Goal: Task Accomplishment & Management: Manage account settings

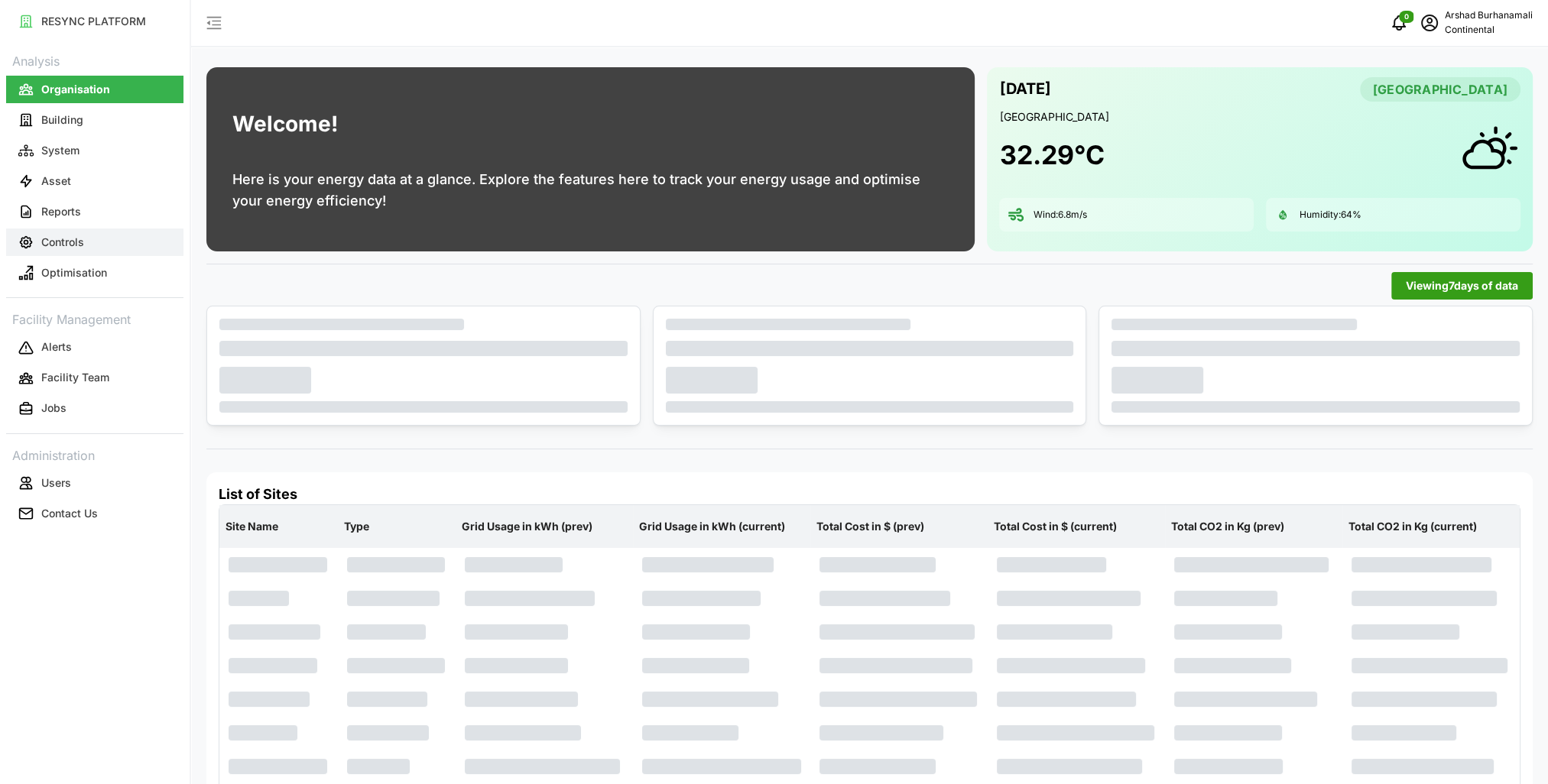
click at [62, 238] on p "Controls" at bounding box center [63, 242] width 43 height 15
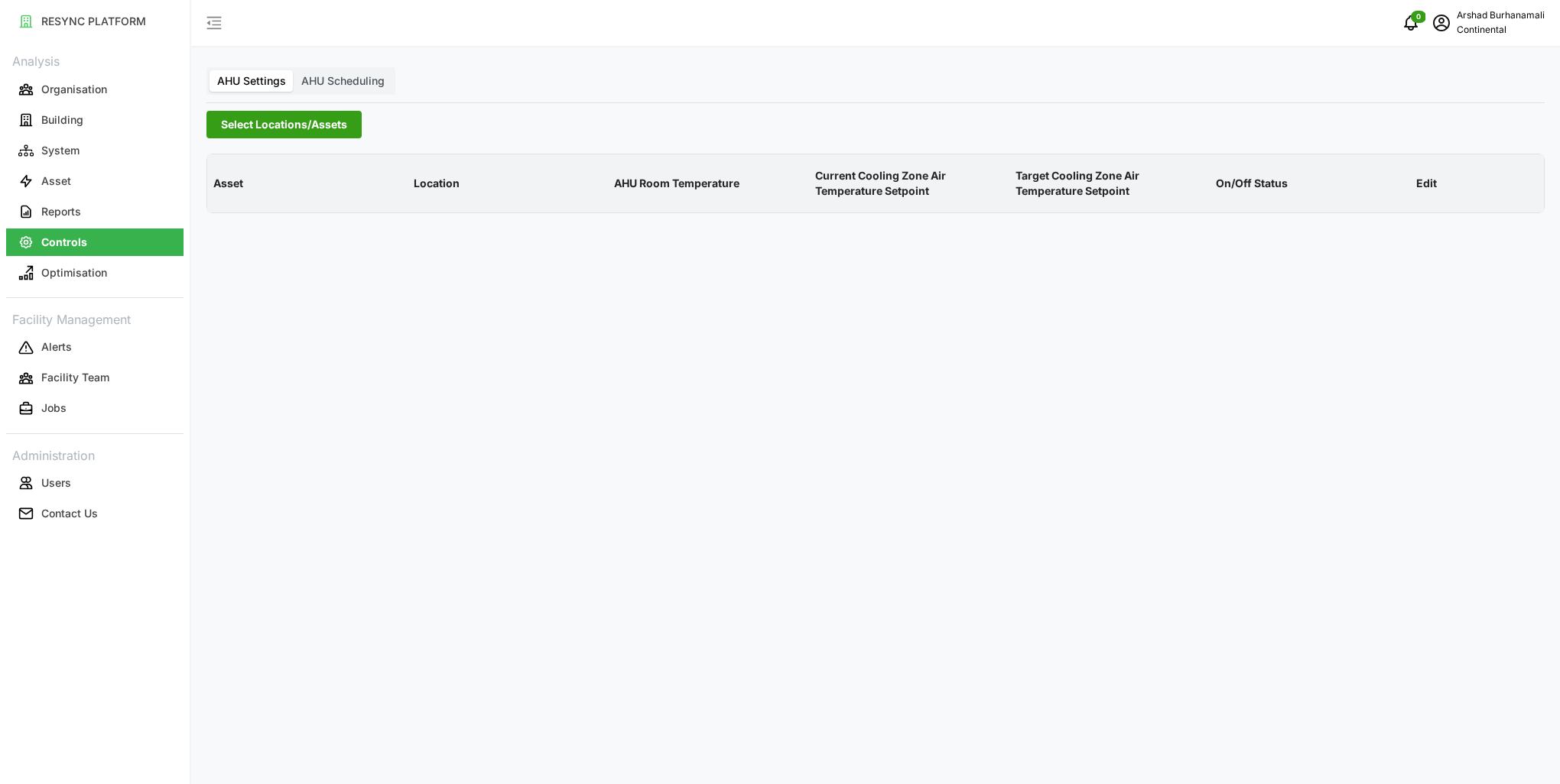
click at [315, 124] on span "Select Locations/Assets" at bounding box center [284, 125] width 126 height 26
click at [229, 191] on icon at bounding box center [226, 193] width 12 height 12
click at [260, 211] on span "Select CA1" at bounding box center [257, 216] width 10 height 10
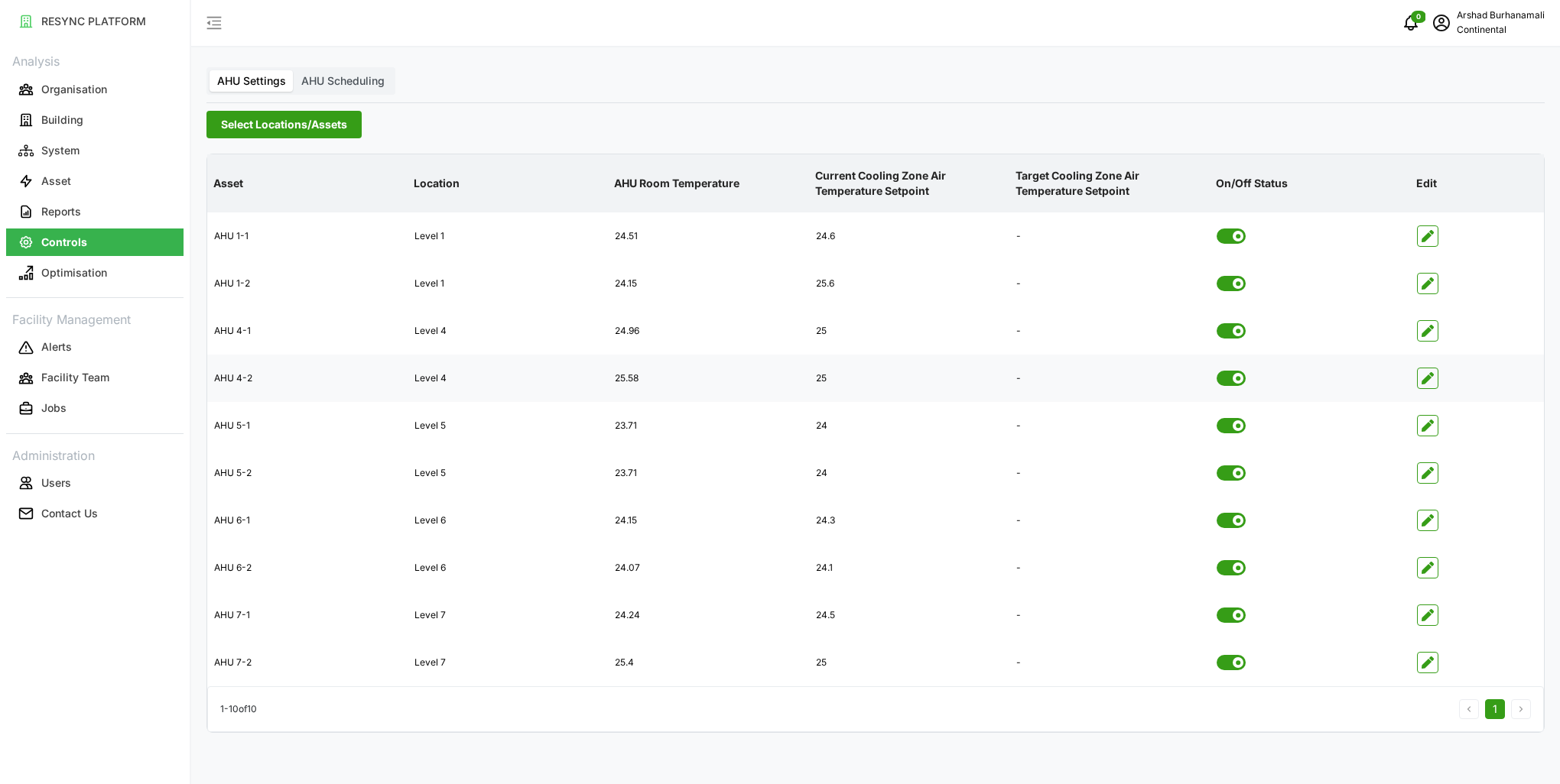
click at [1424, 381] on icon "button" at bounding box center [1426, 378] width 12 height 12
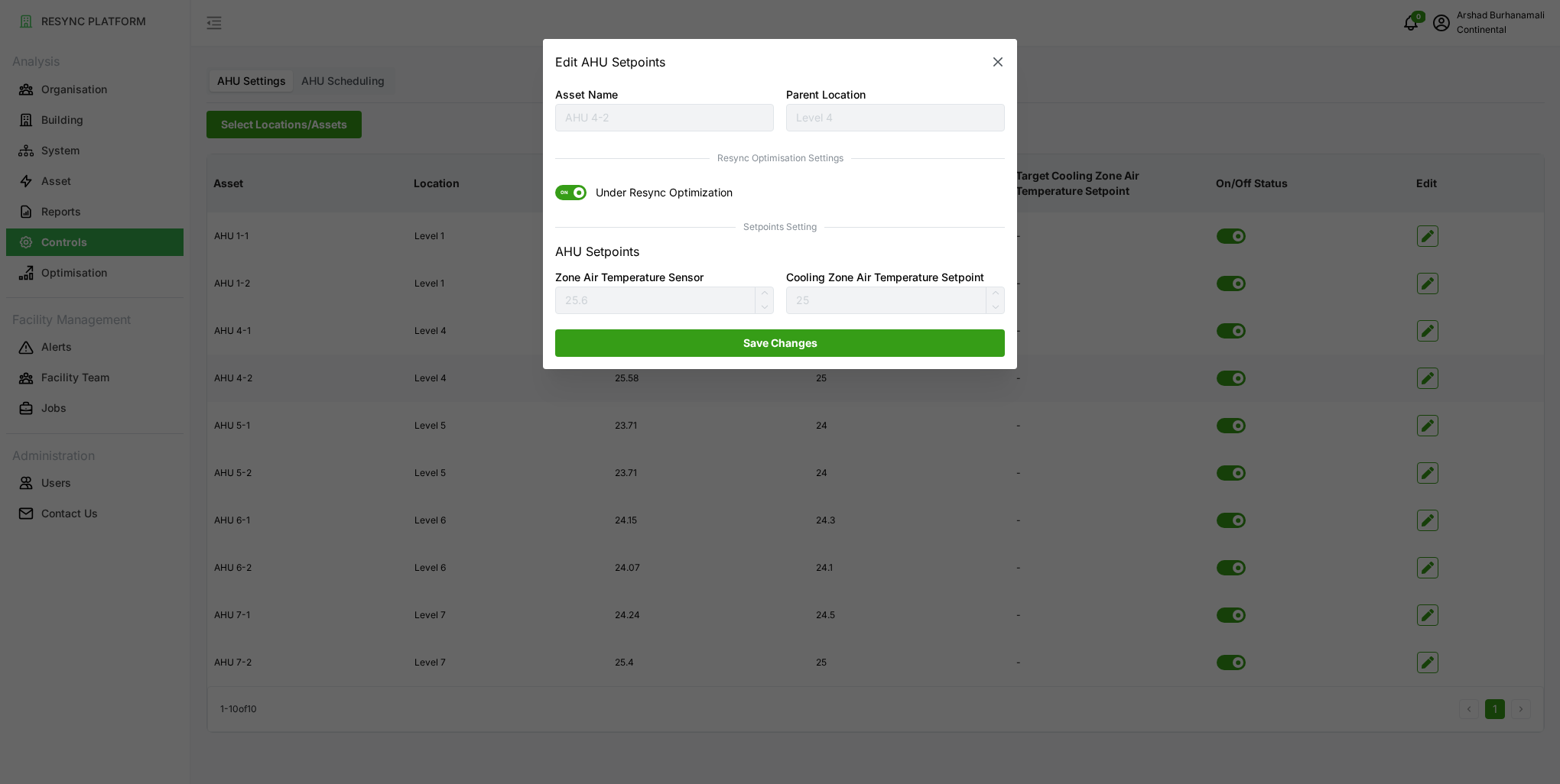
click at [571, 197] on span "ON" at bounding box center [565, 193] width 19 height 15
click at [555, 186] on input "ON Under Resync Optimization" at bounding box center [555, 186] width 0 height 0
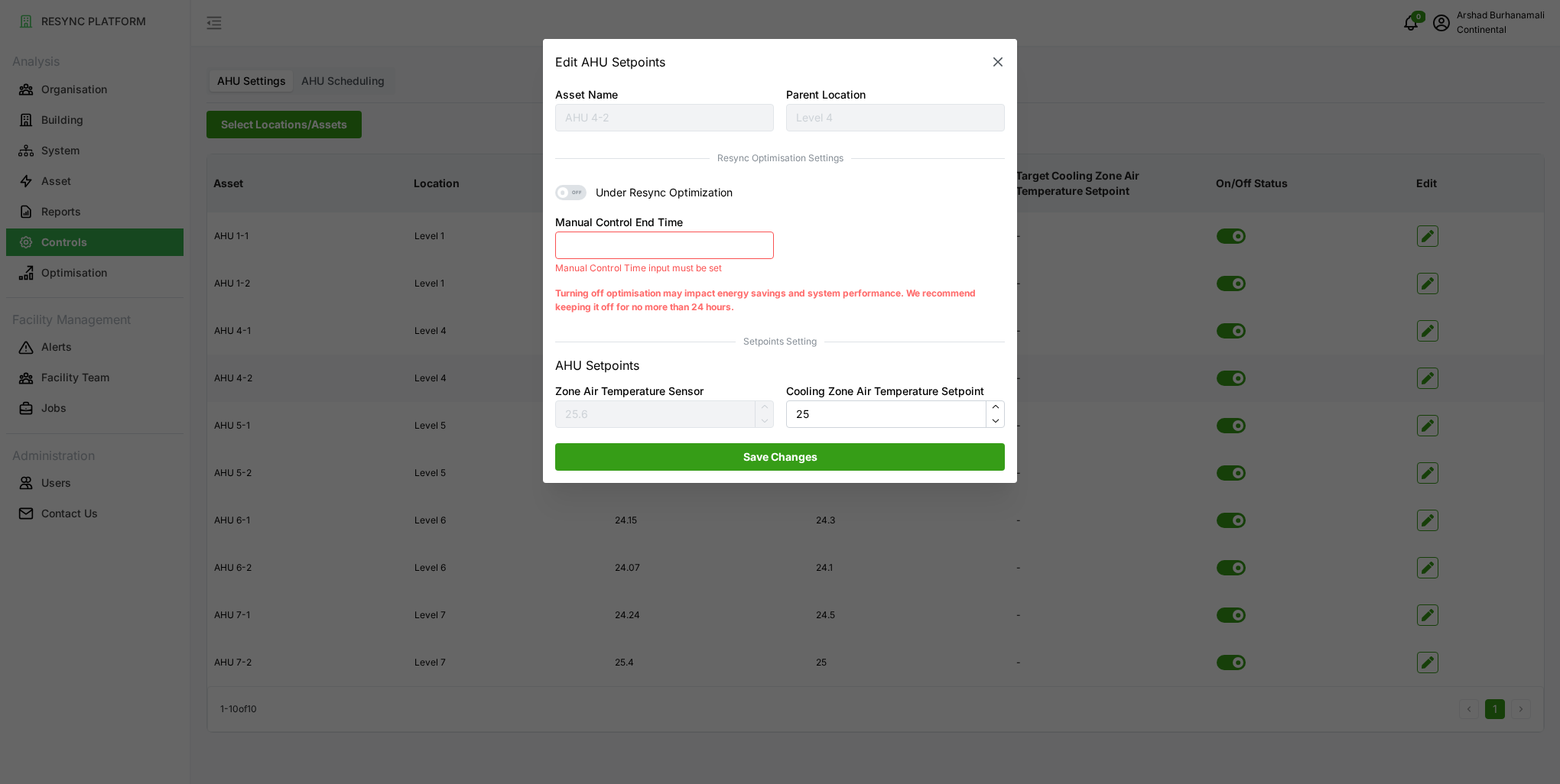
click at [648, 243] on button "Manual Control End Time" at bounding box center [665, 245] width 218 height 27
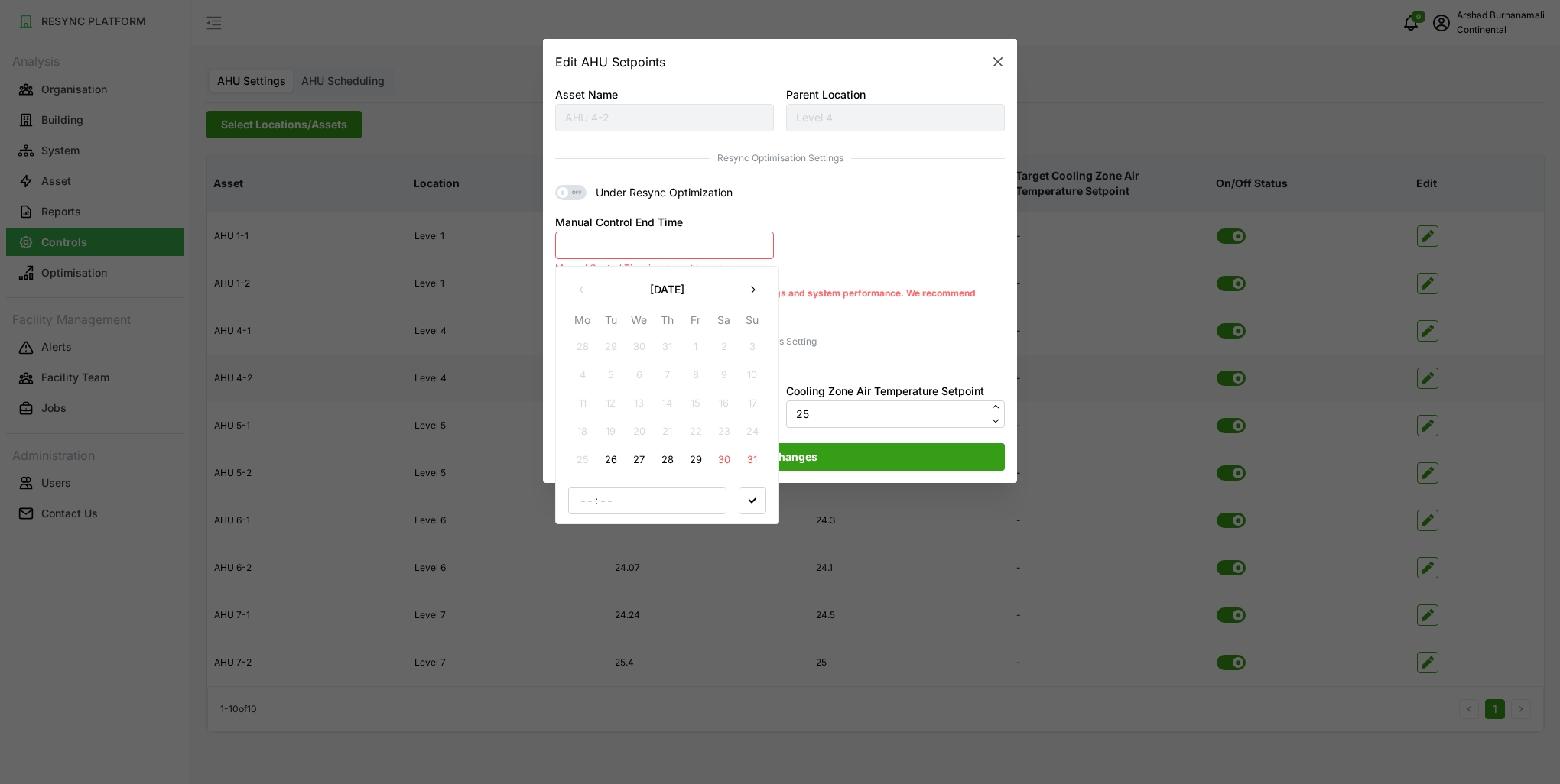
click at [608, 463] on button "26" at bounding box center [611, 459] width 27 height 27
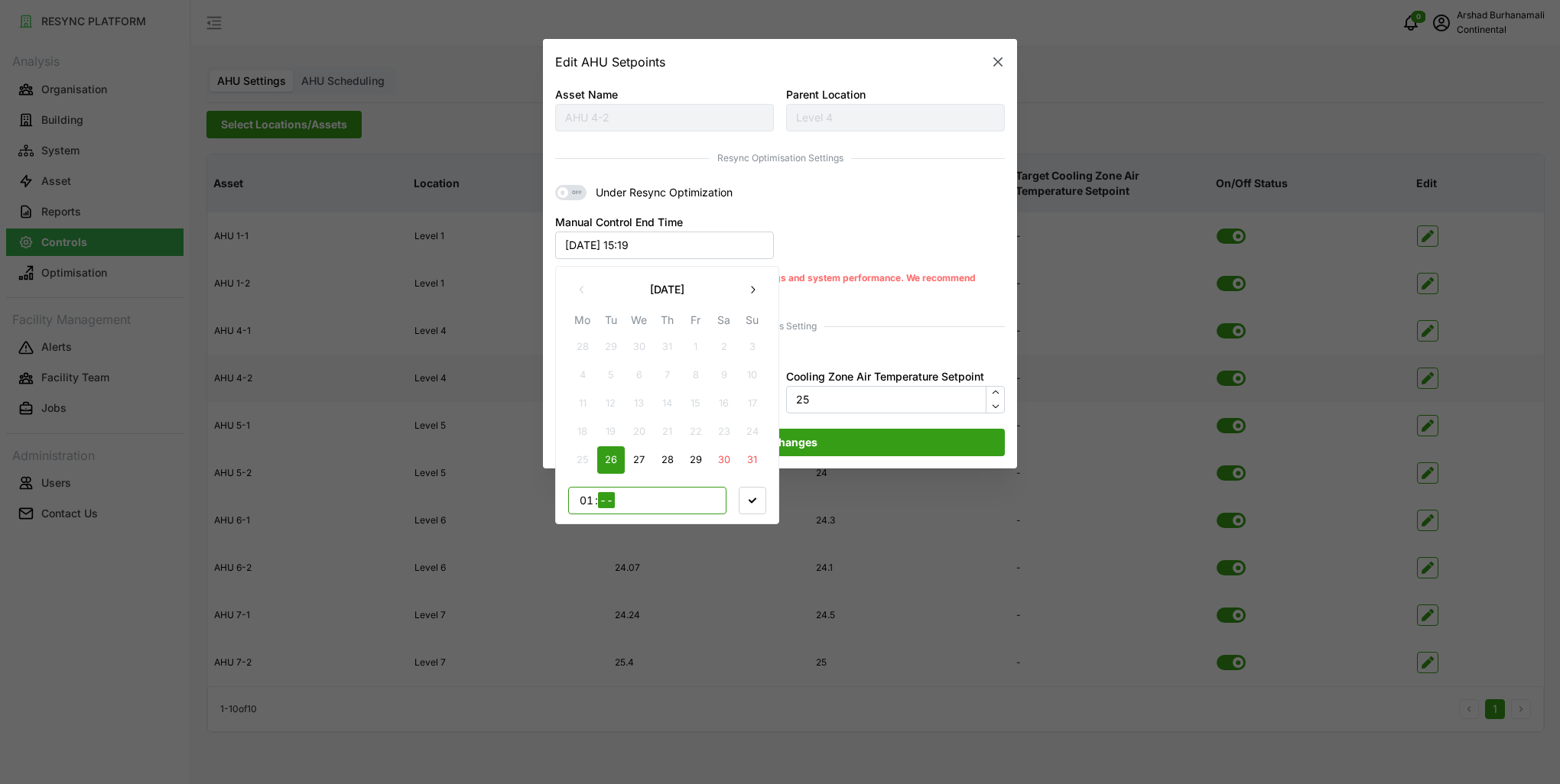
type input "17"
type input "00"
click at [753, 500] on icon "button" at bounding box center [752, 500] width 7 height 6
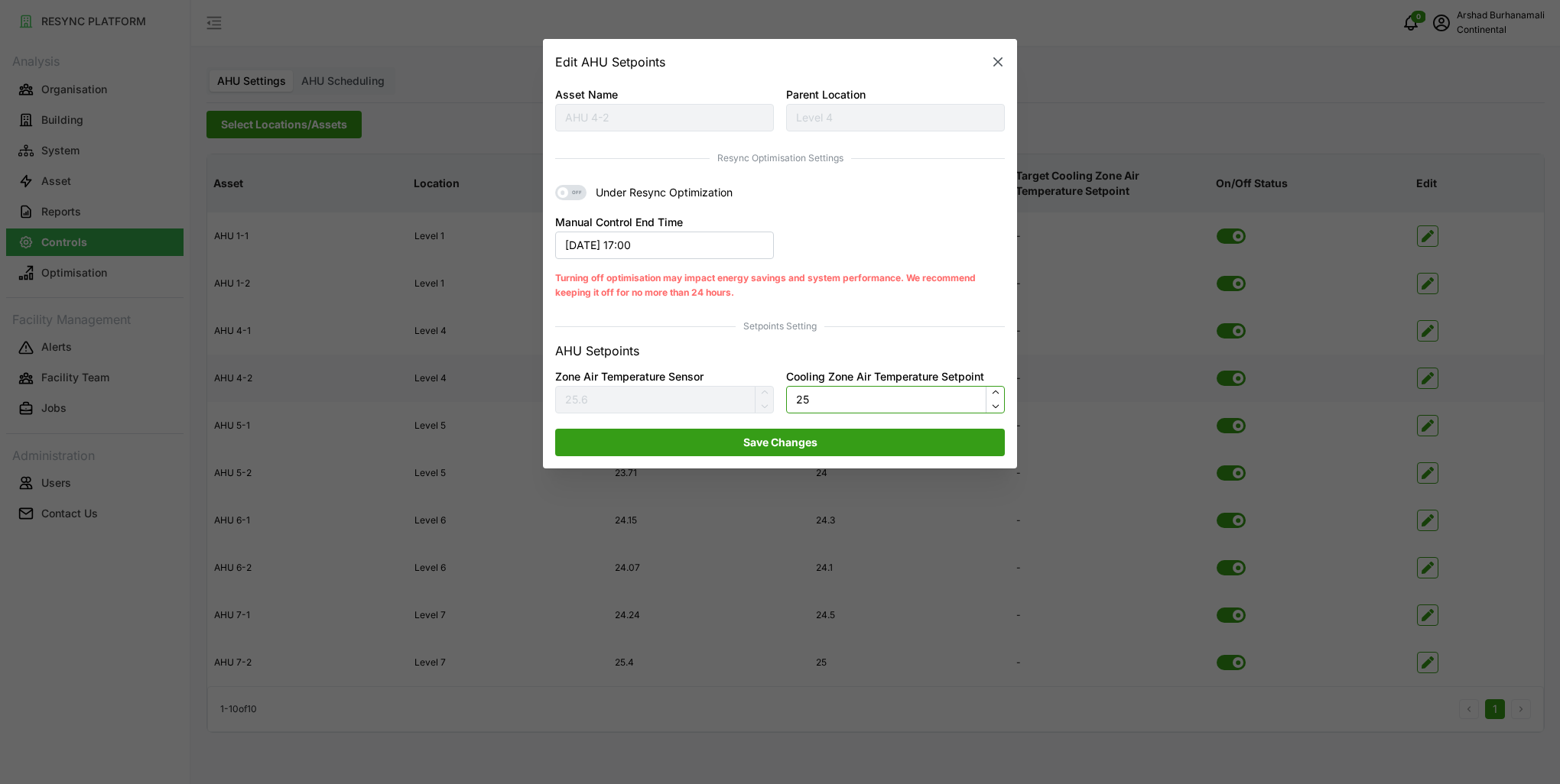
click at [841, 395] on input "25" at bounding box center [895, 399] width 218 height 27
type input "24.5"
click at [823, 447] on span "Save Changes" at bounding box center [780, 442] width 420 height 26
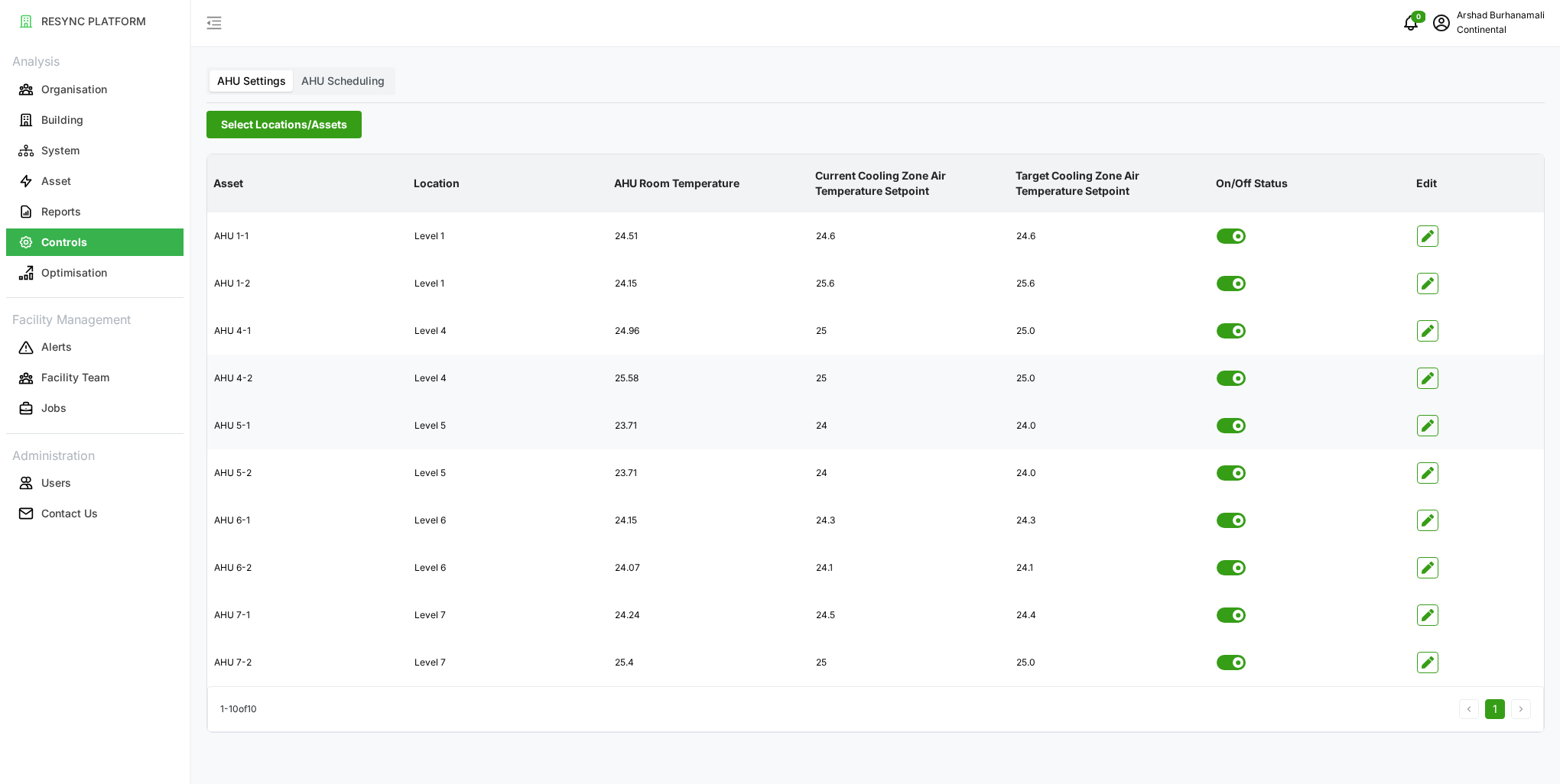
click at [1424, 427] on icon "button" at bounding box center [1426, 426] width 12 height 12
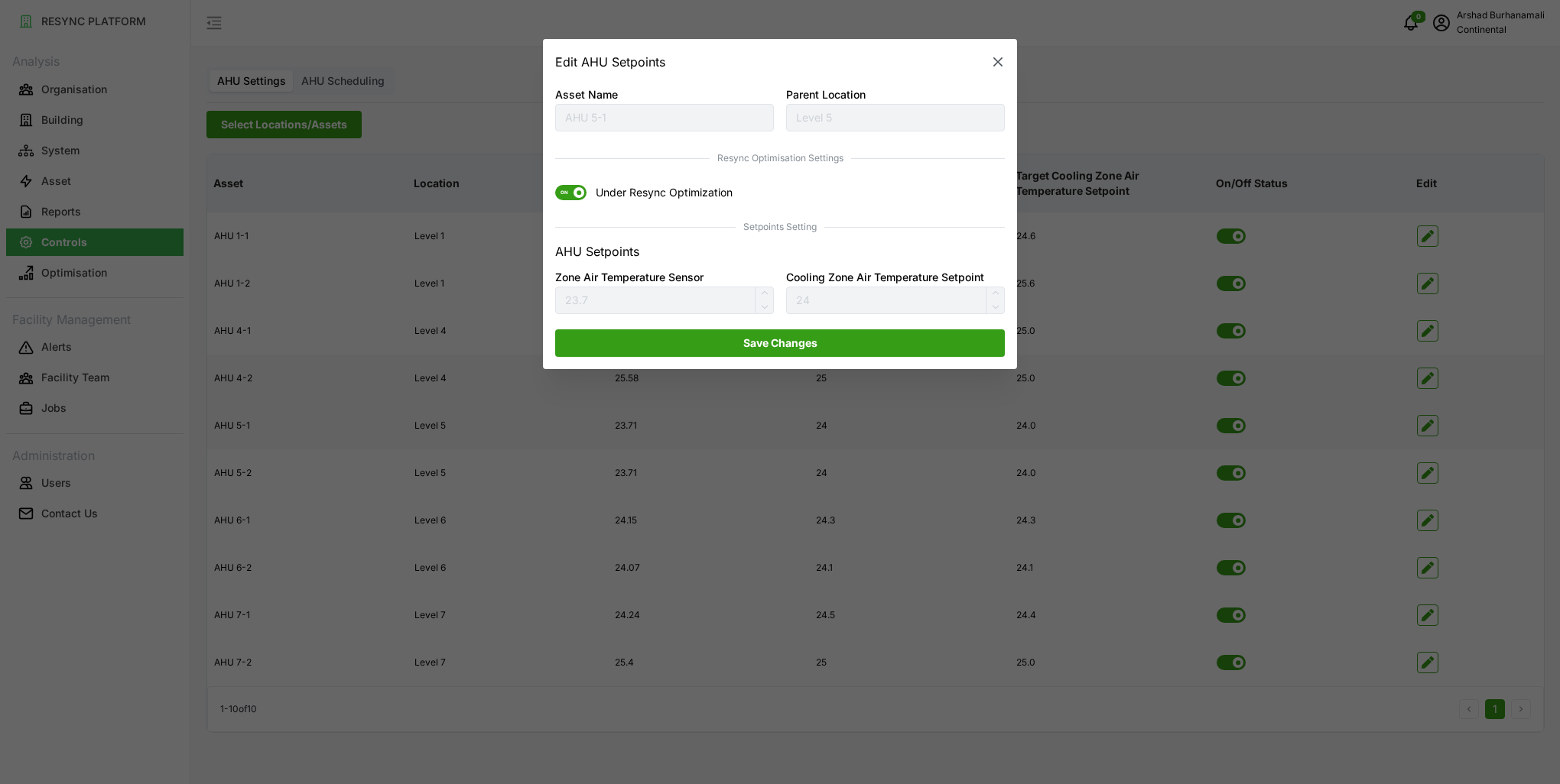
click at [568, 193] on span "ON" at bounding box center [565, 193] width 19 height 15
click at [555, 186] on input "ON Under Resync Optimization" at bounding box center [555, 186] width 0 height 0
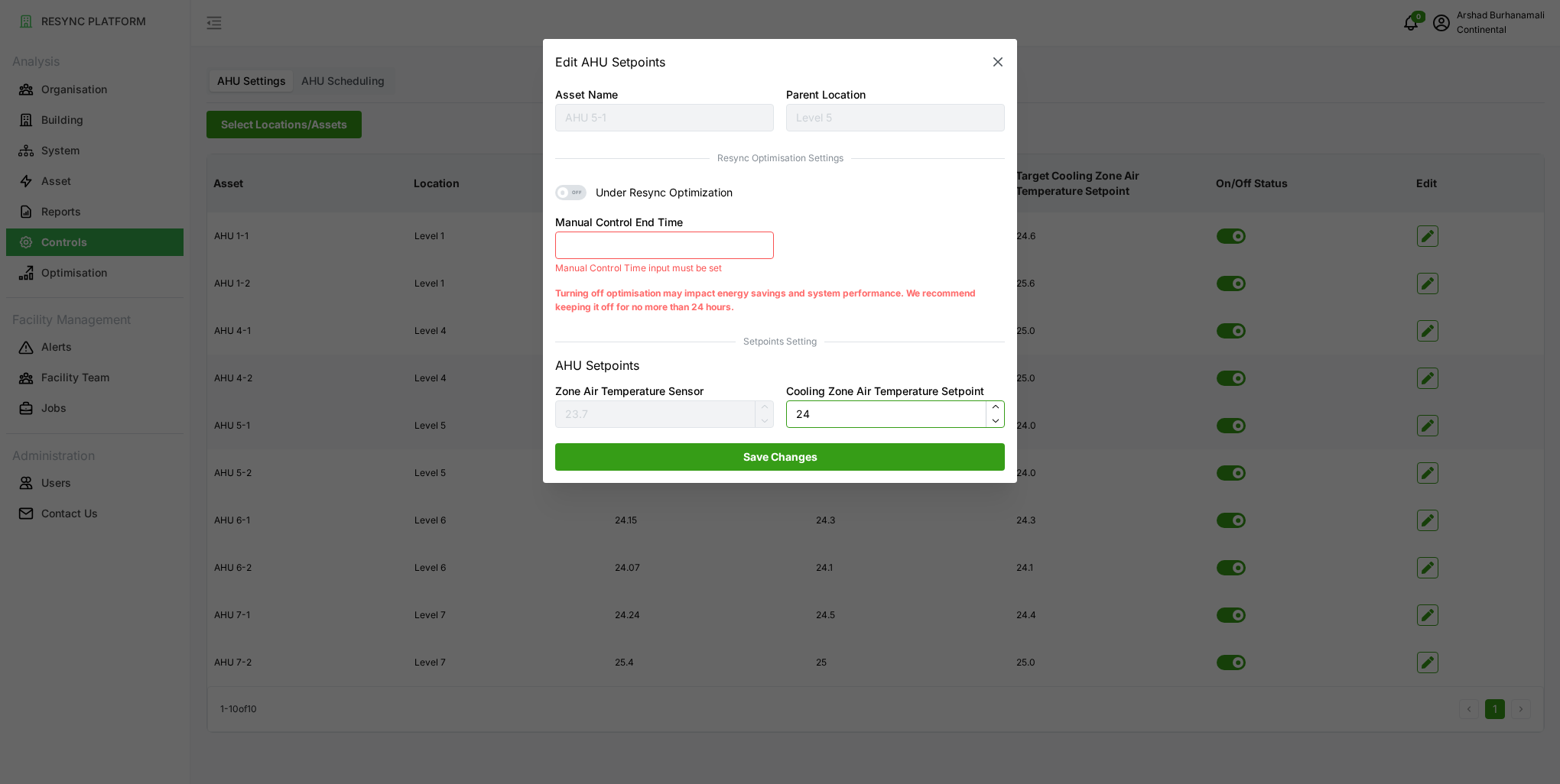
click at [836, 424] on input "24" at bounding box center [895, 413] width 218 height 27
type input "24.5"
click at [689, 251] on button "Manual Control End Time" at bounding box center [665, 245] width 218 height 27
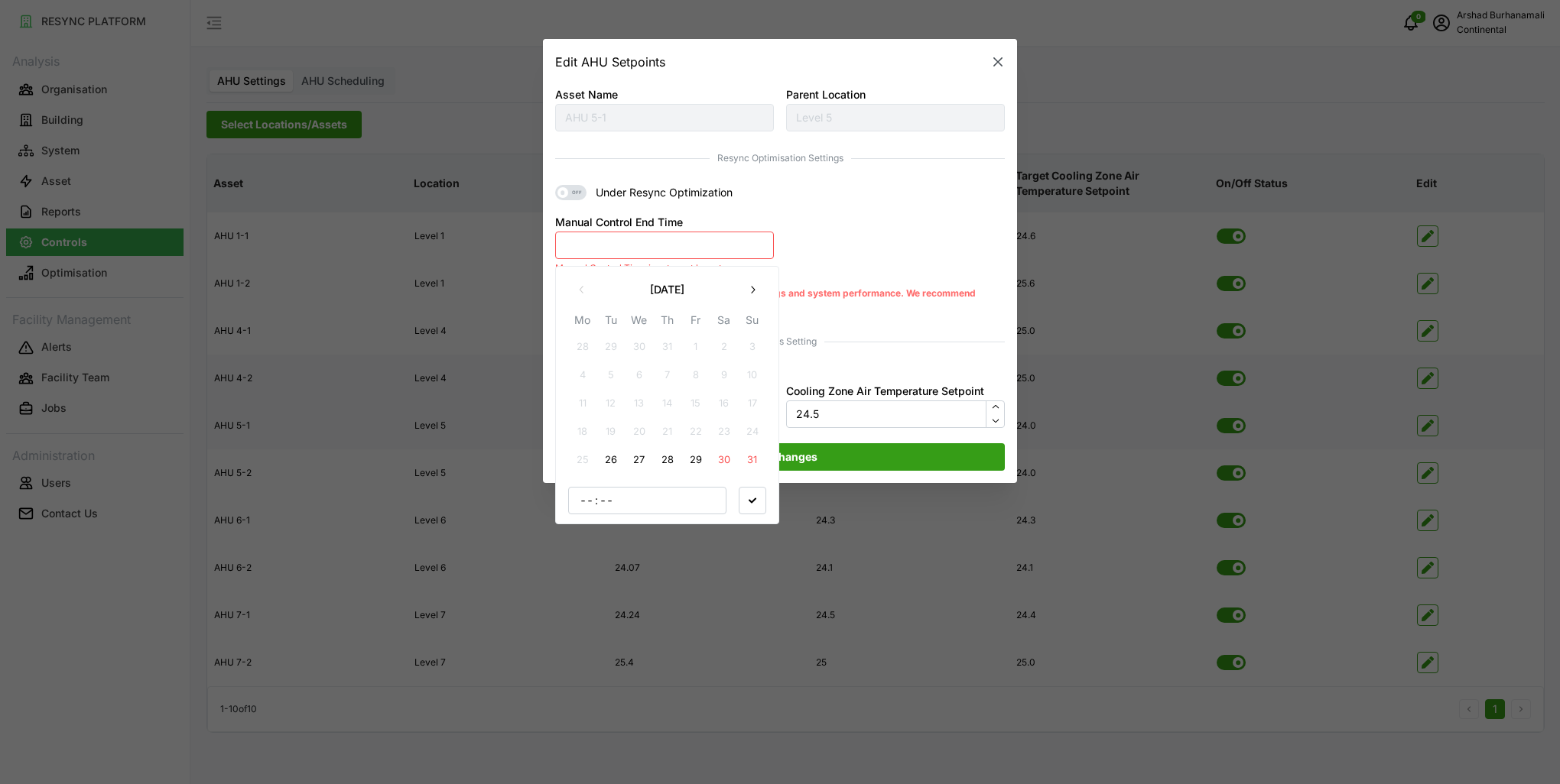
click at [607, 464] on button "26" at bounding box center [611, 459] width 27 height 27
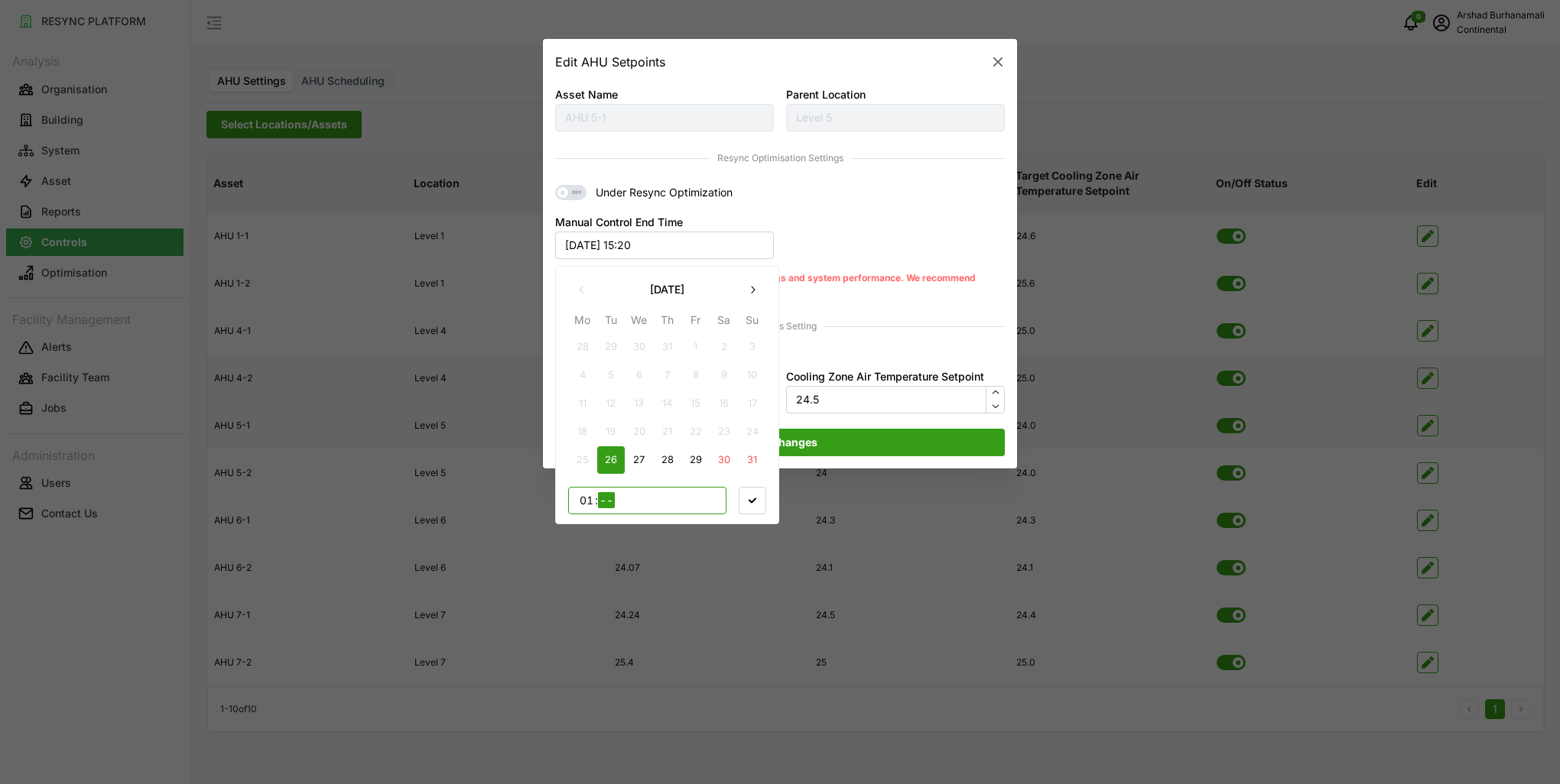
type input "18"
type input "00"
click at [749, 498] on icon "button" at bounding box center [752, 499] width 7 height 7
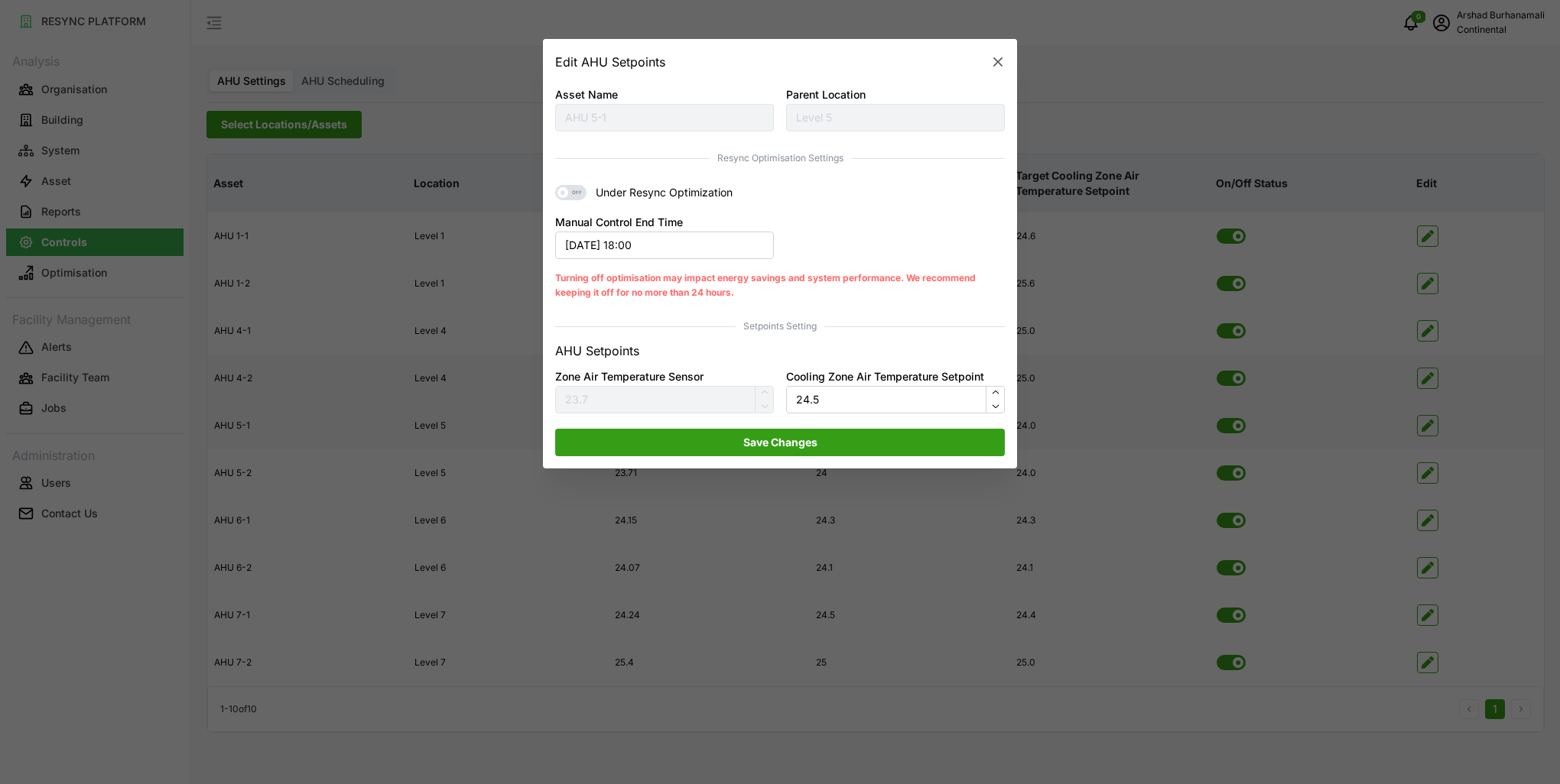
click at [795, 448] on span "Save Changes" at bounding box center [780, 442] width 74 height 26
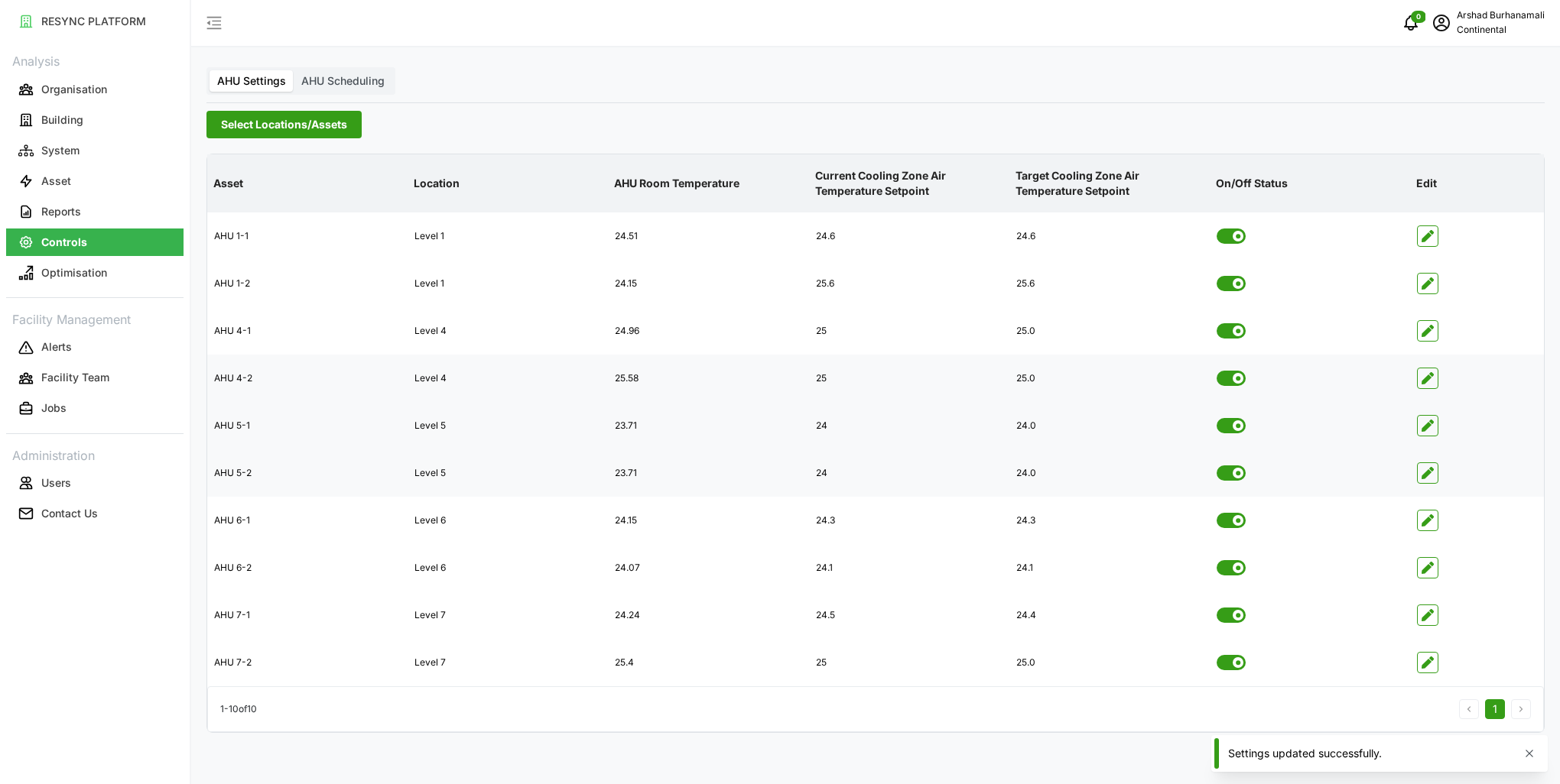
click at [1438, 473] on div at bounding box center [1477, 472] width 133 height 46
click at [1425, 469] on icon "button" at bounding box center [1426, 472] width 12 height 12
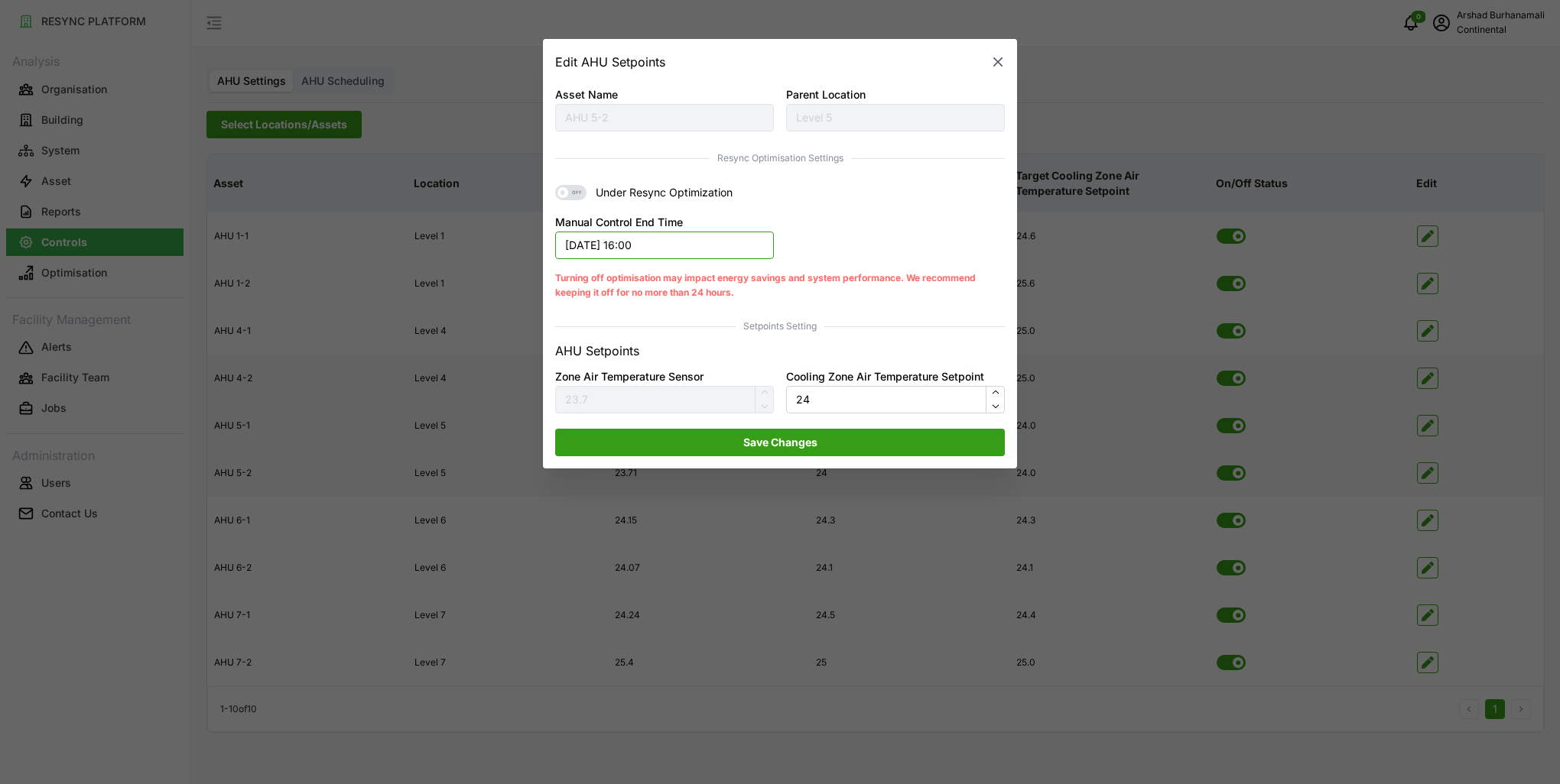
click at [658, 245] on button "[DATE] 16:00" at bounding box center [665, 245] width 218 height 27
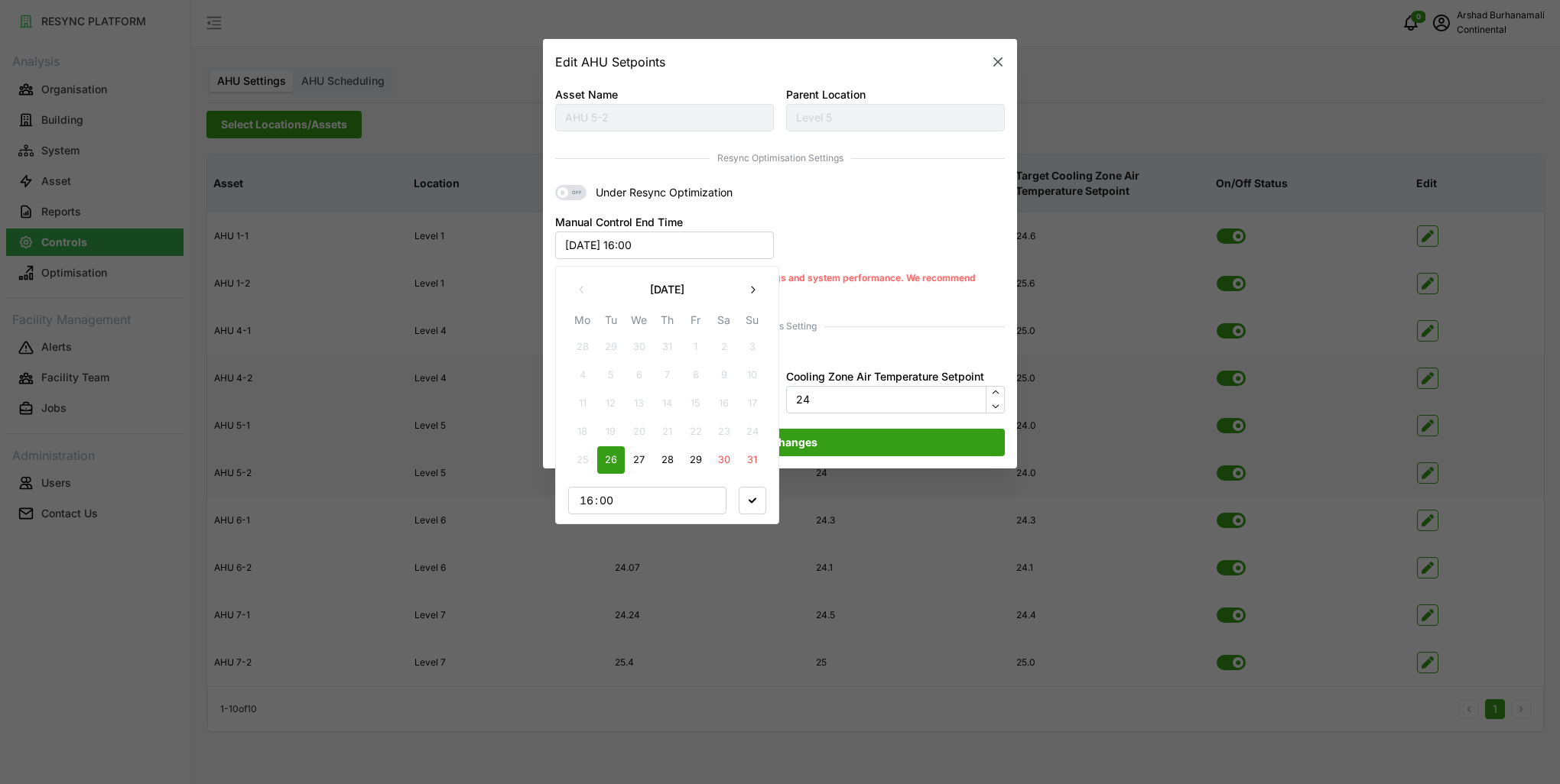
click at [609, 460] on button "26" at bounding box center [611, 459] width 27 height 27
type input "17"
click at [743, 500] on span "button" at bounding box center [752, 500] width 26 height 26
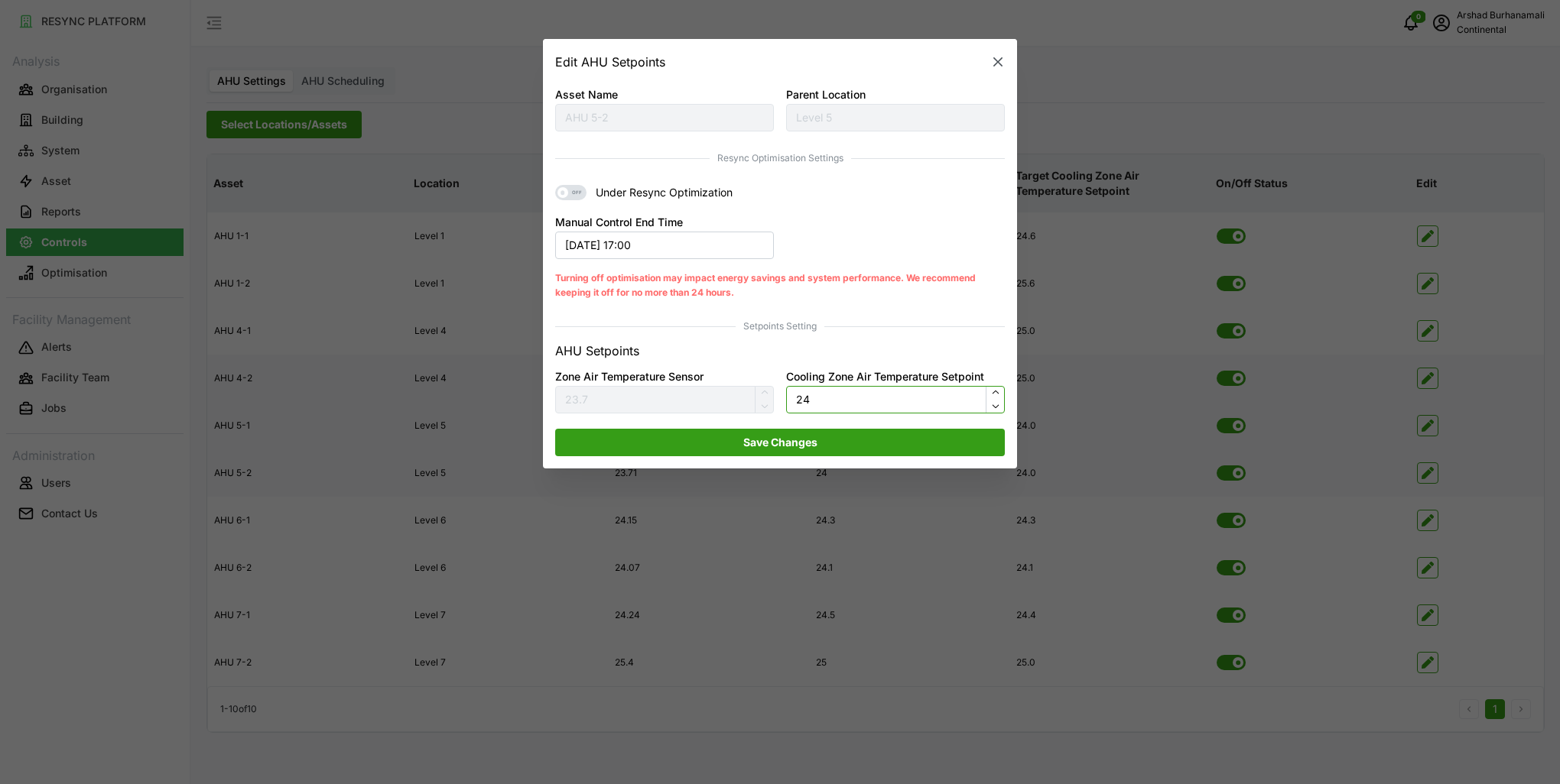
click at [851, 399] on input "24" at bounding box center [895, 399] width 218 height 27
type input "24.5"
click at [830, 440] on span "Save Changes" at bounding box center [780, 442] width 420 height 26
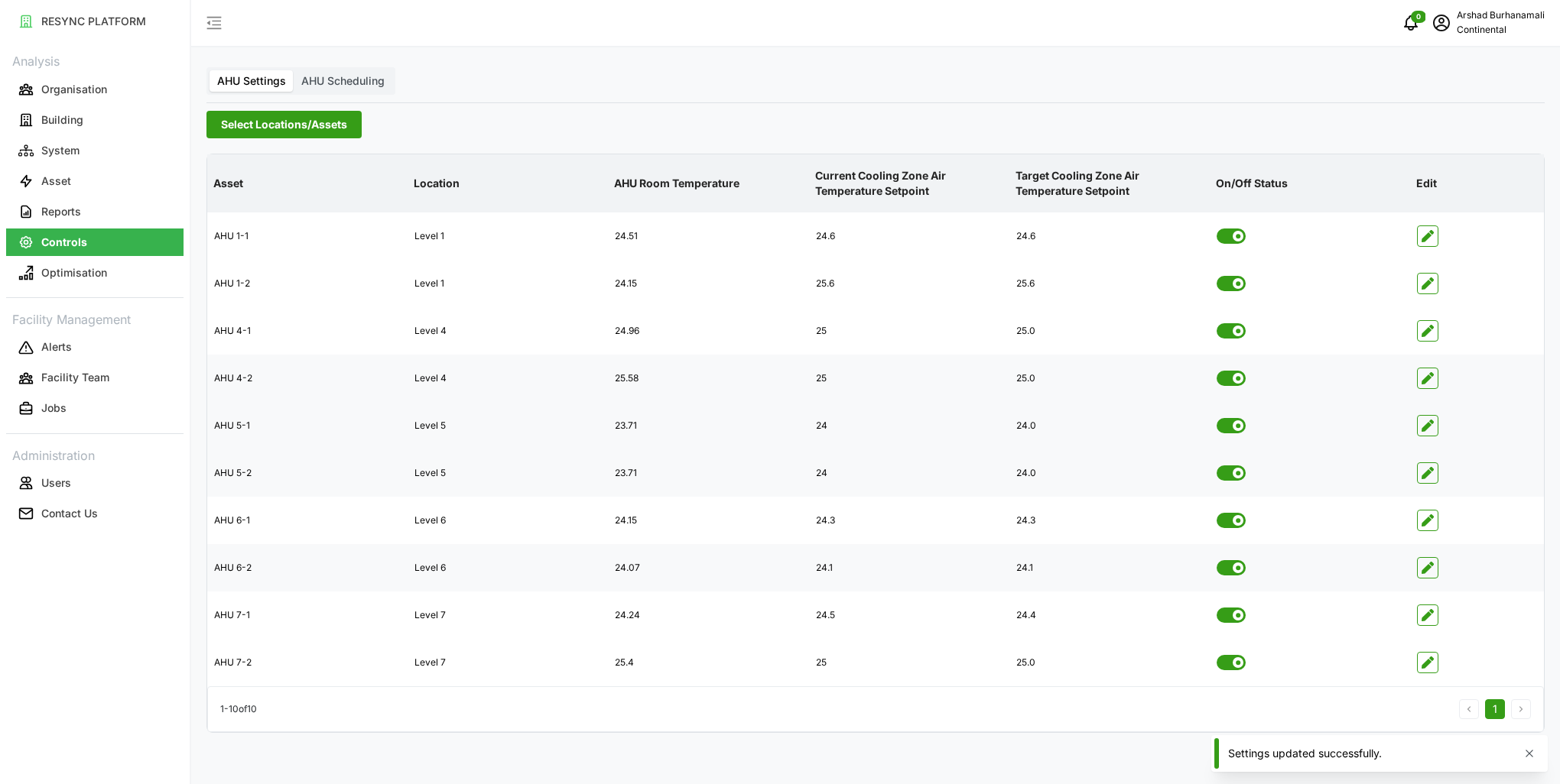
click at [1425, 573] on icon "button" at bounding box center [1426, 567] width 12 height 12
click at [1421, 519] on icon "button" at bounding box center [1426, 520] width 12 height 12
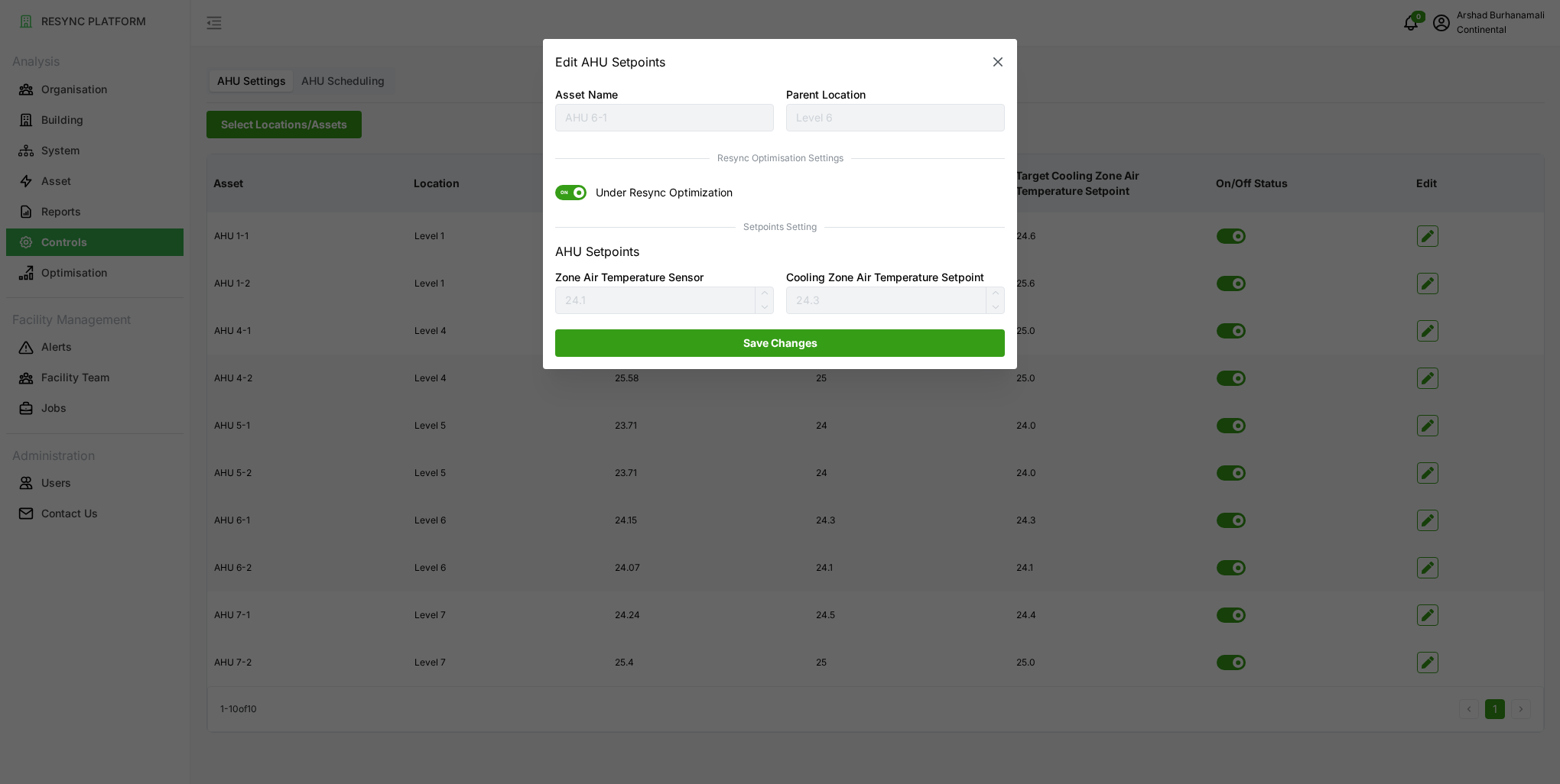
click at [566, 192] on span "ON" at bounding box center [565, 193] width 19 height 15
click at [555, 186] on input "ON Under Resync Optimization" at bounding box center [555, 186] width 0 height 0
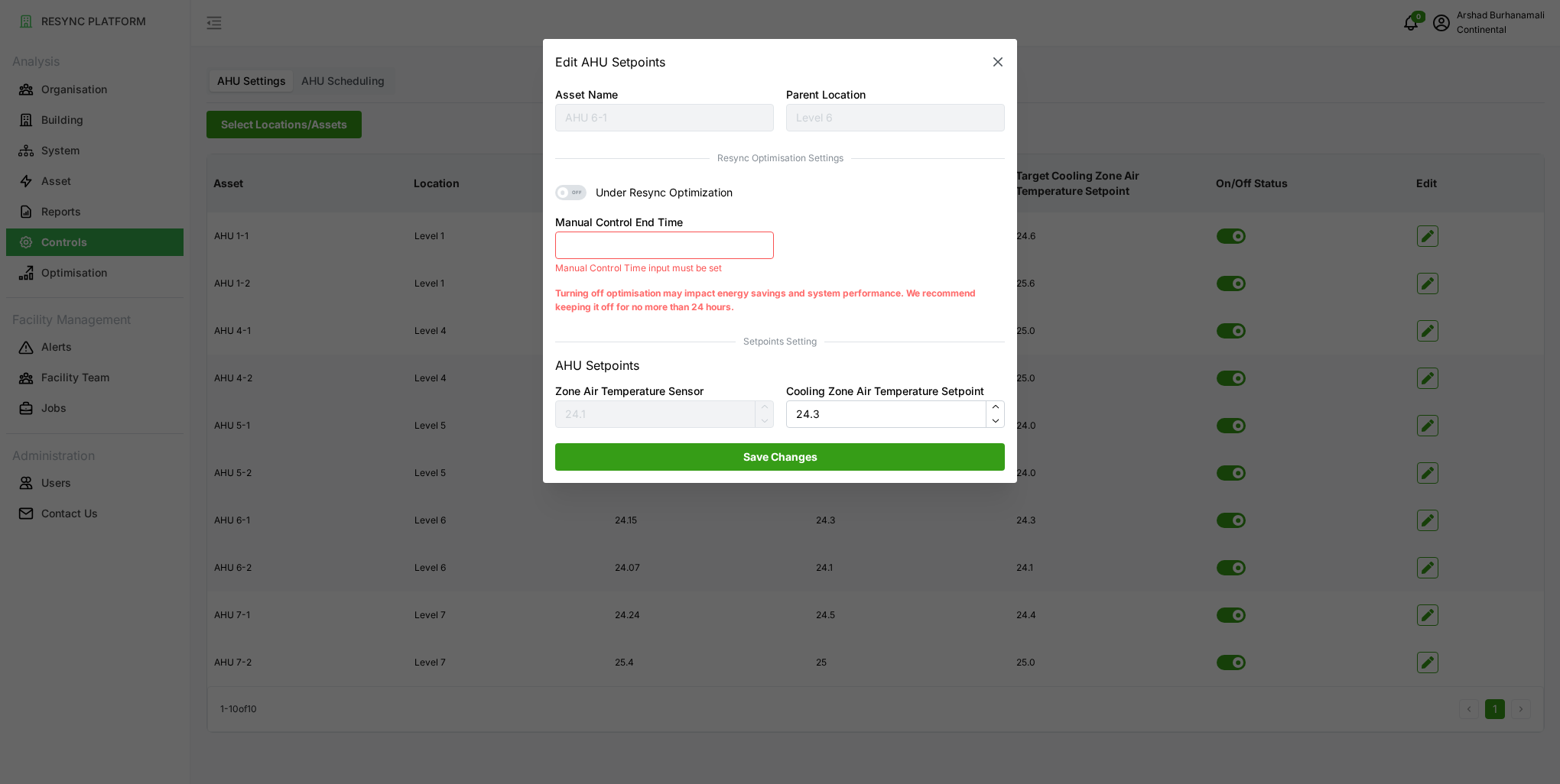
click at [656, 243] on button "Manual Control End Time" at bounding box center [665, 245] width 218 height 27
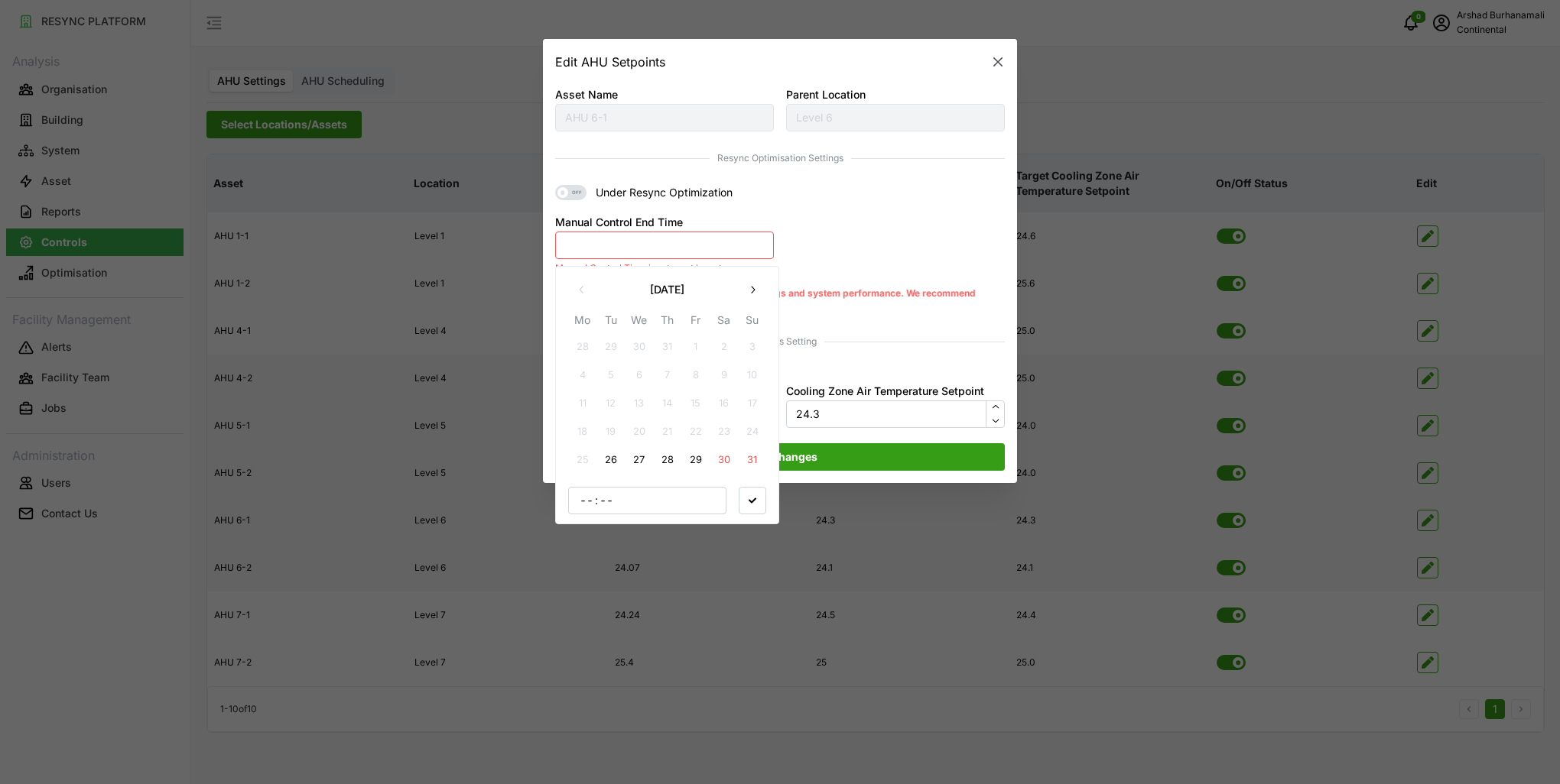
click at [614, 459] on button "26" at bounding box center [611, 459] width 27 height 27
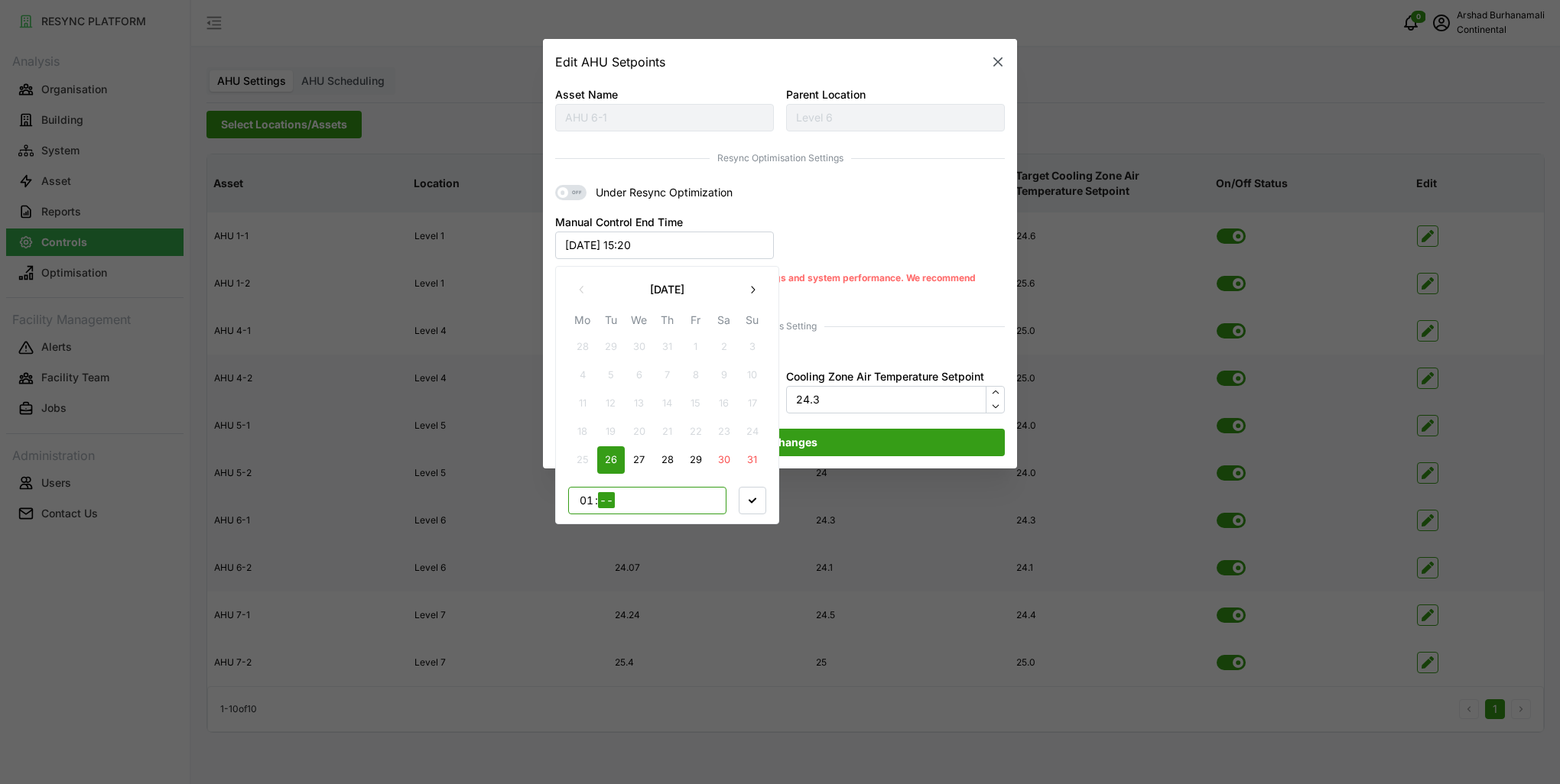
type input "18"
type input "00"
click at [756, 503] on span "button" at bounding box center [752, 500] width 26 height 26
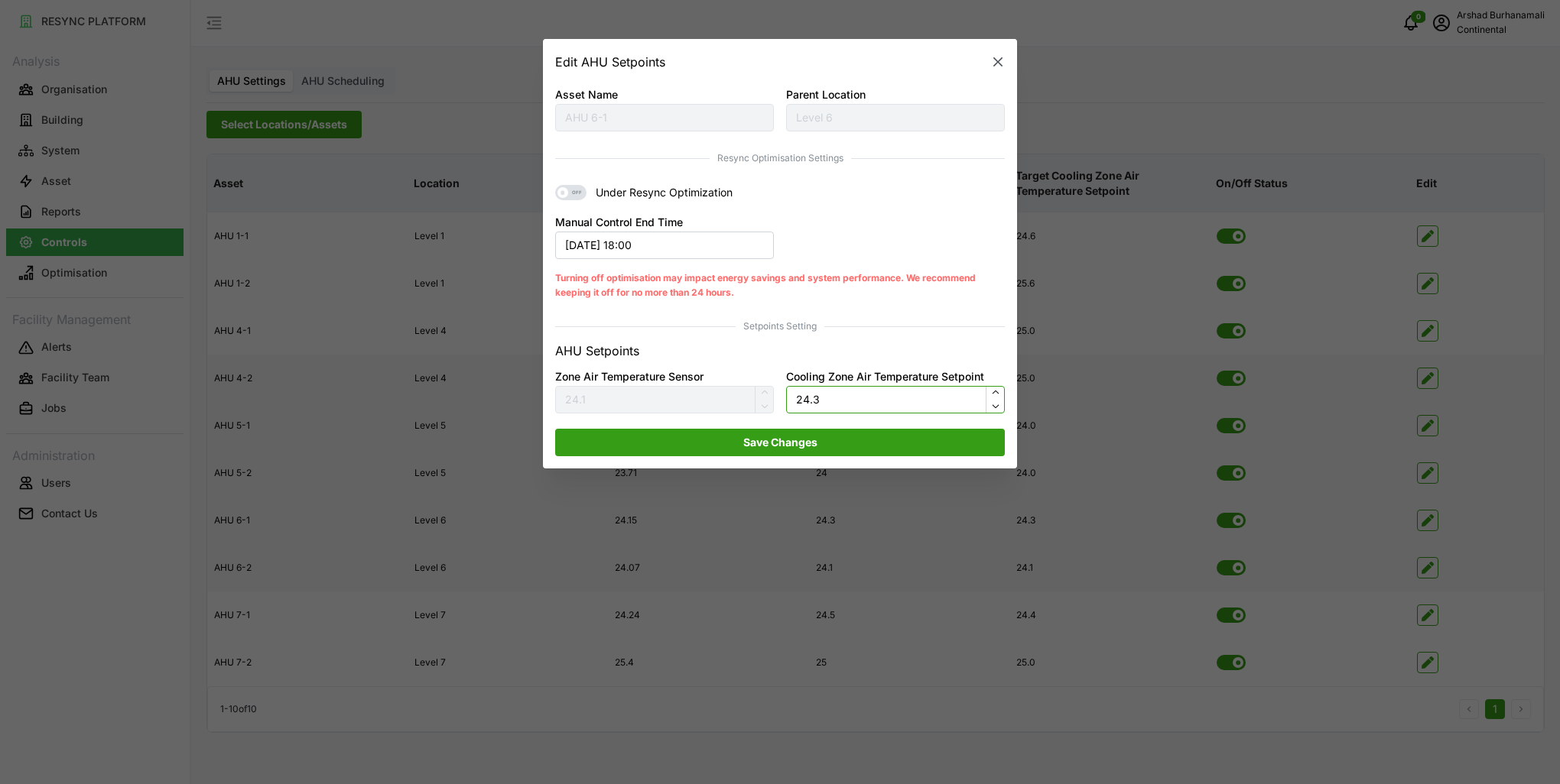
click at [820, 404] on input "24.3" at bounding box center [895, 399] width 218 height 27
type input "25"
click at [828, 436] on span "Save Changes" at bounding box center [780, 442] width 420 height 26
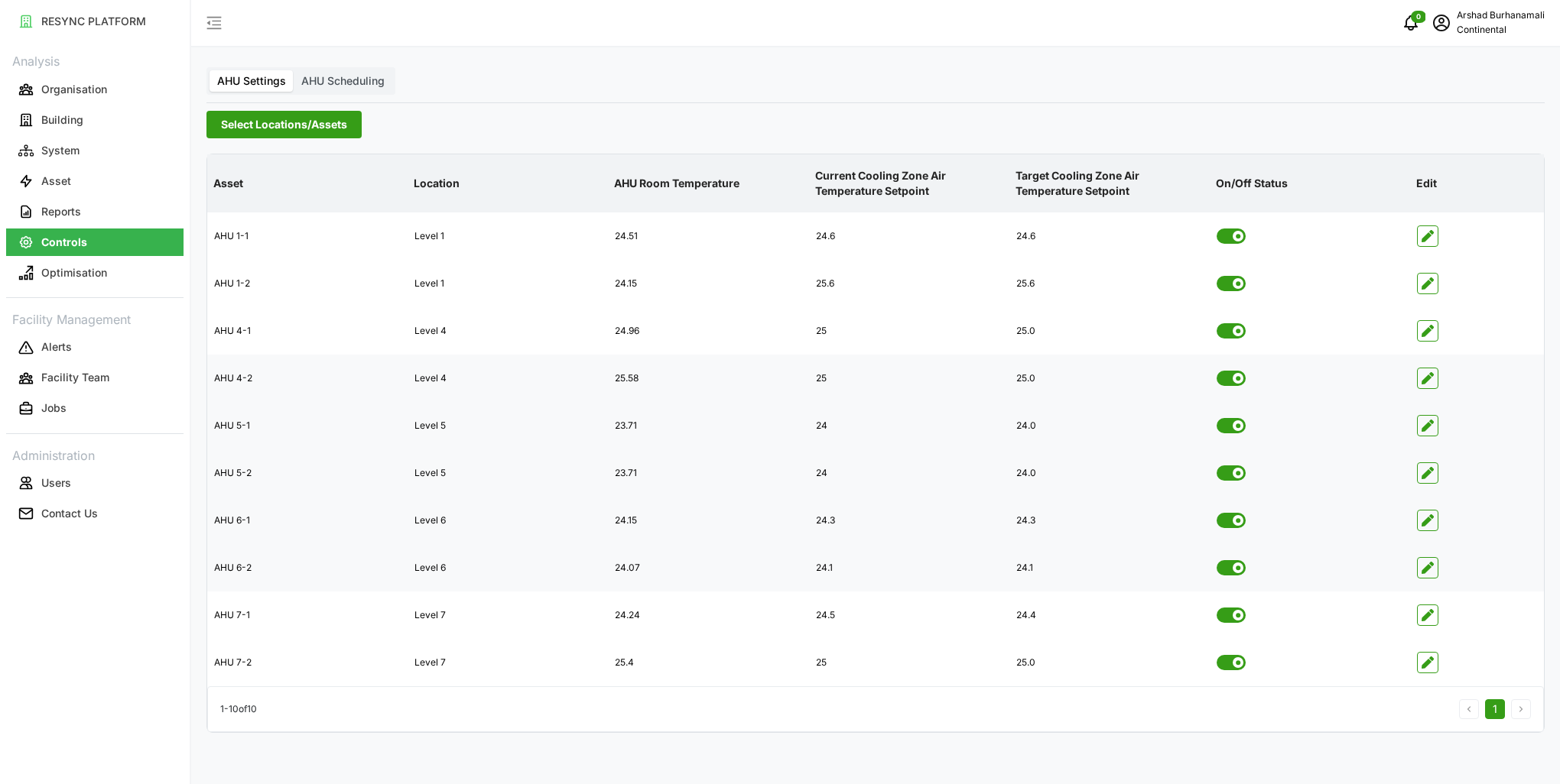
click at [323, 124] on span "Select Locations/Assets" at bounding box center [284, 125] width 126 height 26
click at [255, 240] on span "Select CA3" at bounding box center [257, 238] width 10 height 10
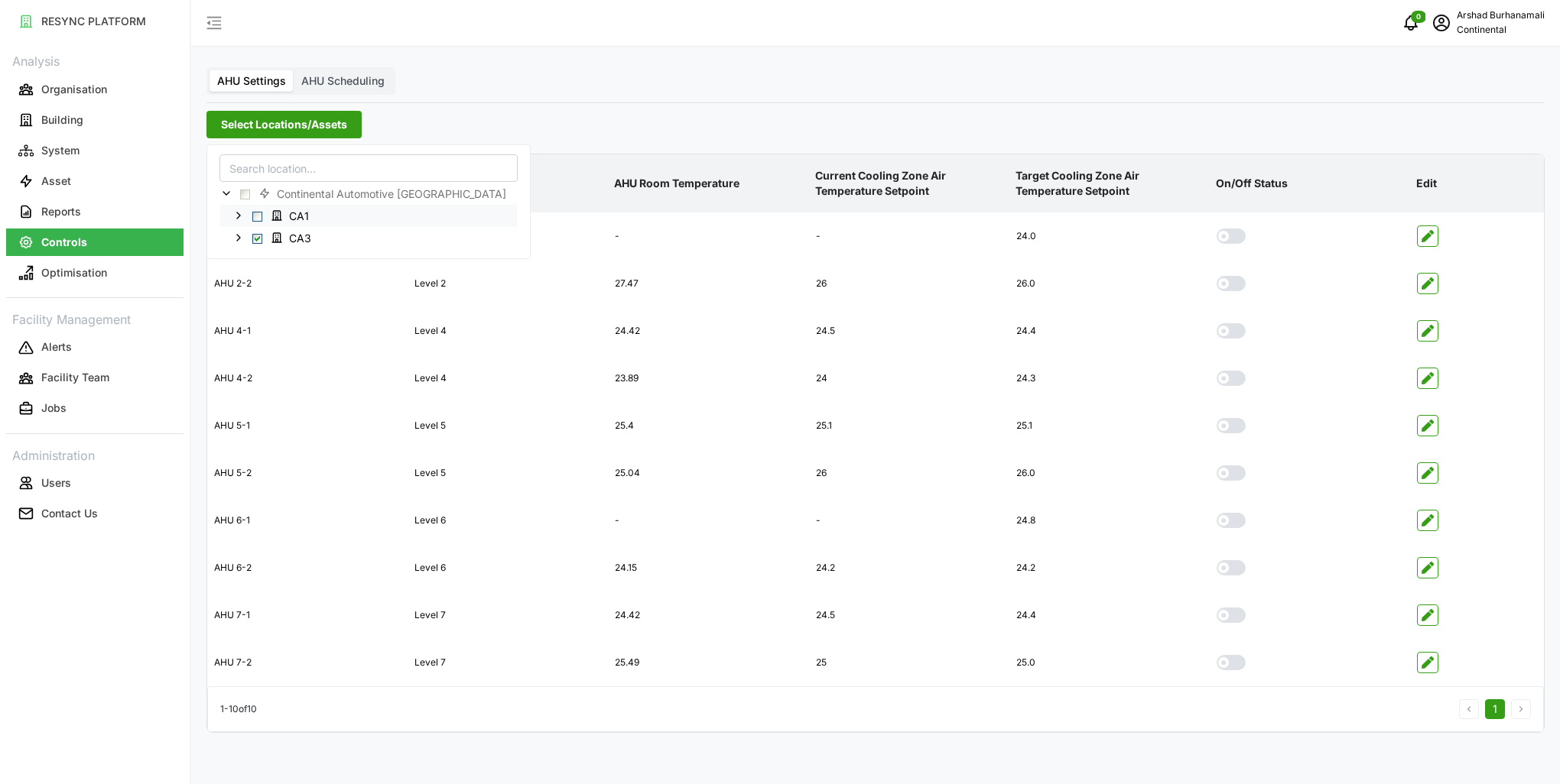
click at [258, 216] on span "Select CA1" at bounding box center [257, 216] width 10 height 10
